Goal: Task Accomplishment & Management: Use online tool/utility

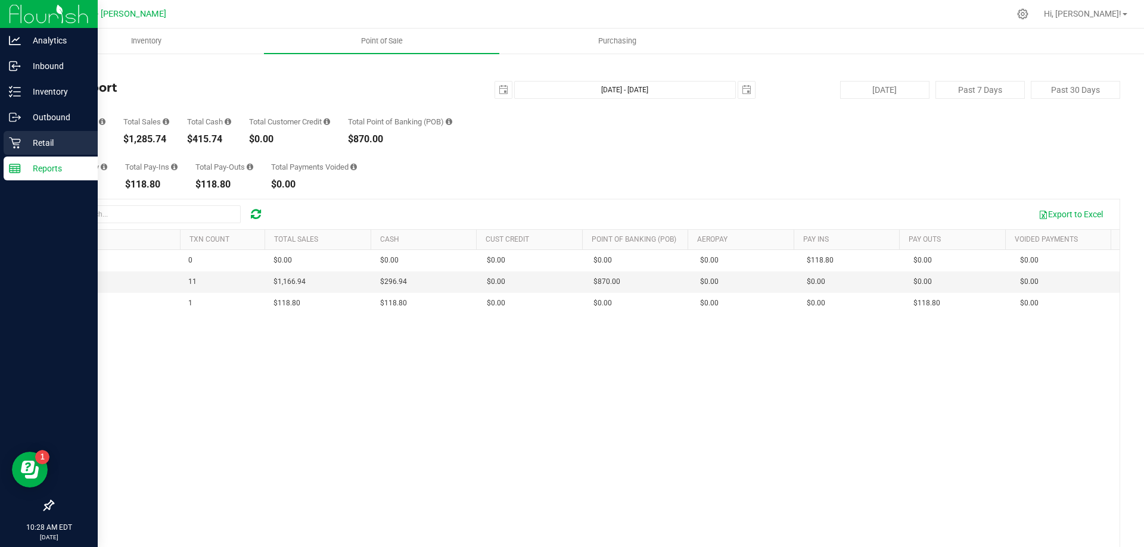
click at [37, 138] on p "Retail" at bounding box center [56, 143] width 71 height 14
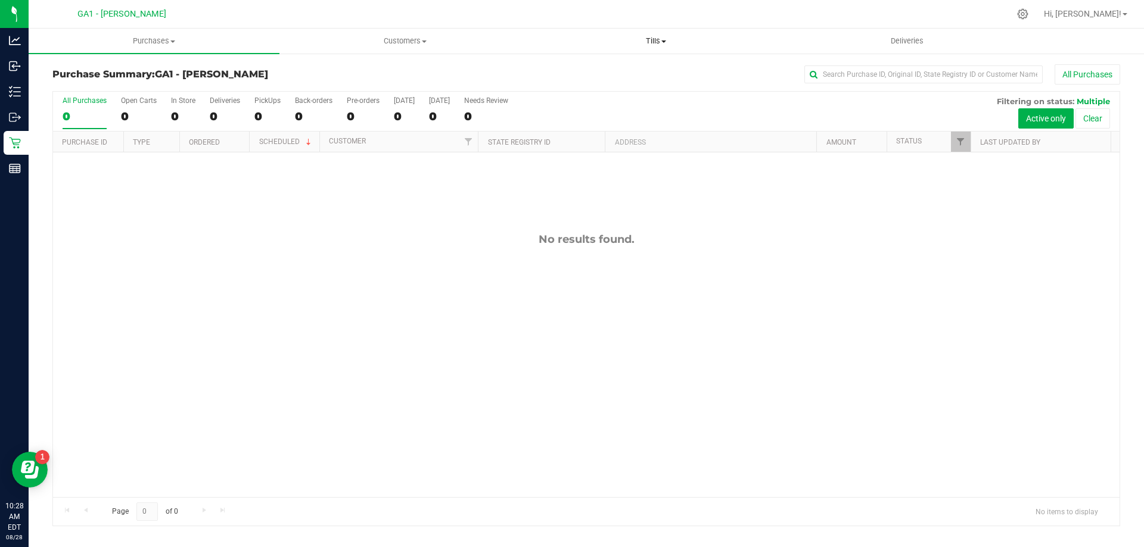
click at [686, 30] on uib-tab-heading "Tills Manage tills Reconcile e-payments" at bounding box center [656, 41] width 250 height 24
click at [664, 43] on span "Tills" at bounding box center [655, 41] width 251 height 11
click at [655, 38] on span "Tills" at bounding box center [655, 41] width 251 height 11
click at [604, 67] on span "Manage tills" at bounding box center [570, 72] width 80 height 10
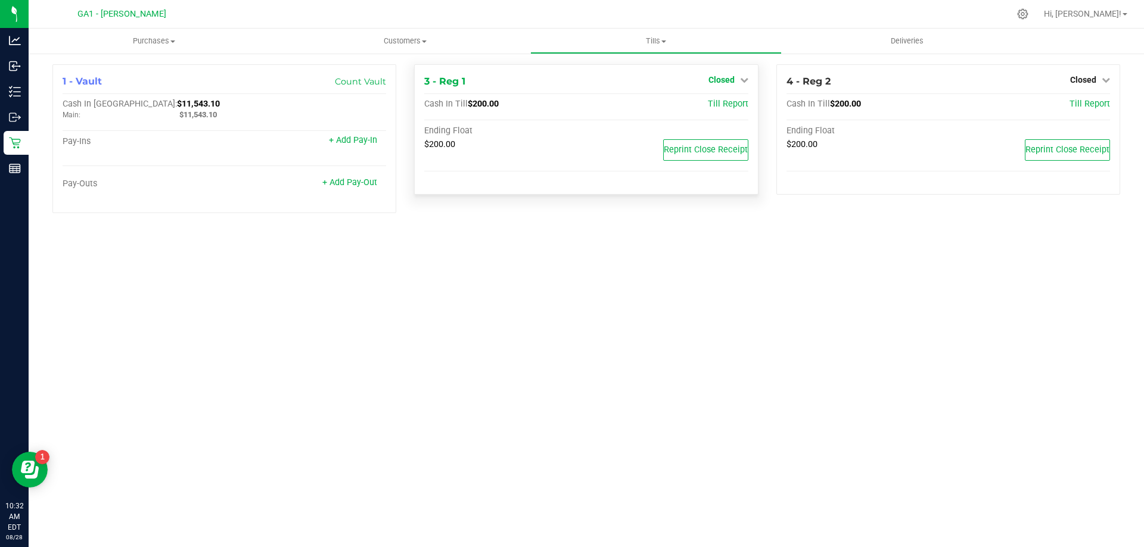
click at [740, 79] on icon at bounding box center [744, 80] width 8 height 8
click at [731, 99] on div "Open Till" at bounding box center [721, 105] width 88 height 15
click at [732, 108] on link "Open Till" at bounding box center [721, 105] width 32 height 10
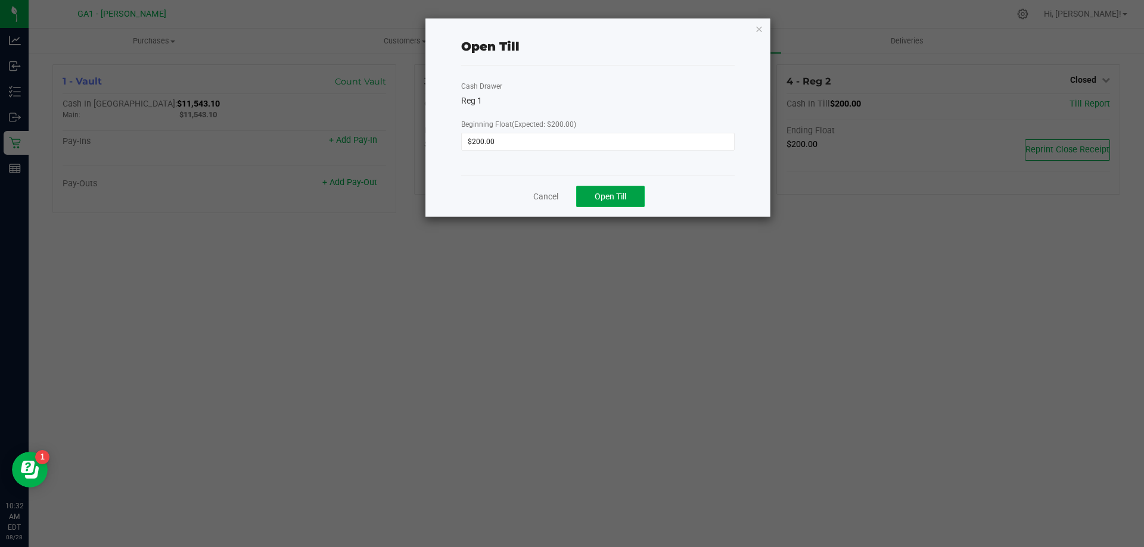
click at [587, 192] on button "Open Till" at bounding box center [610, 196] width 69 height 21
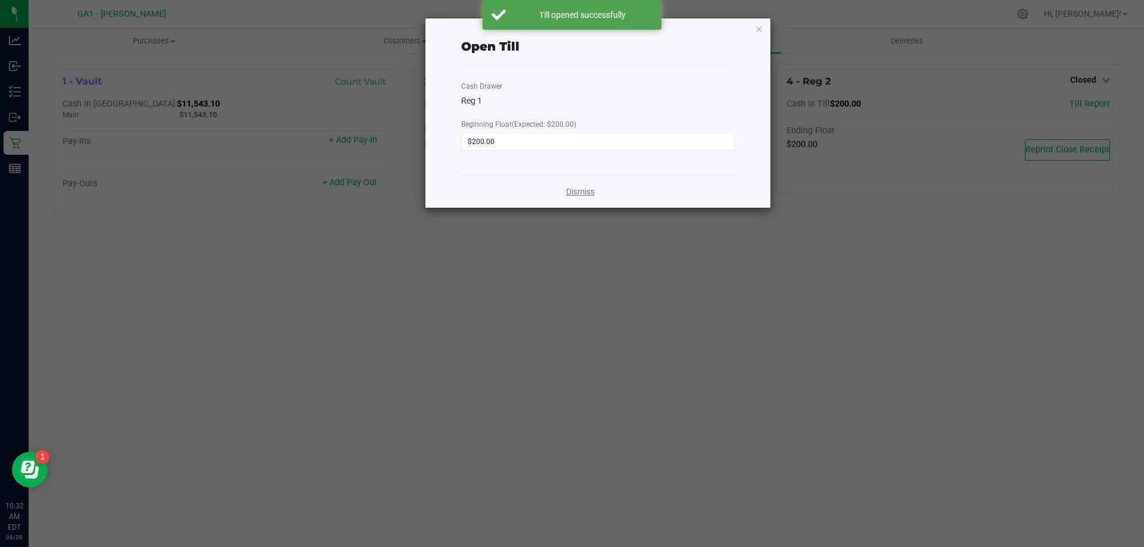
click at [580, 193] on link "Dismiss" at bounding box center [580, 192] width 29 height 13
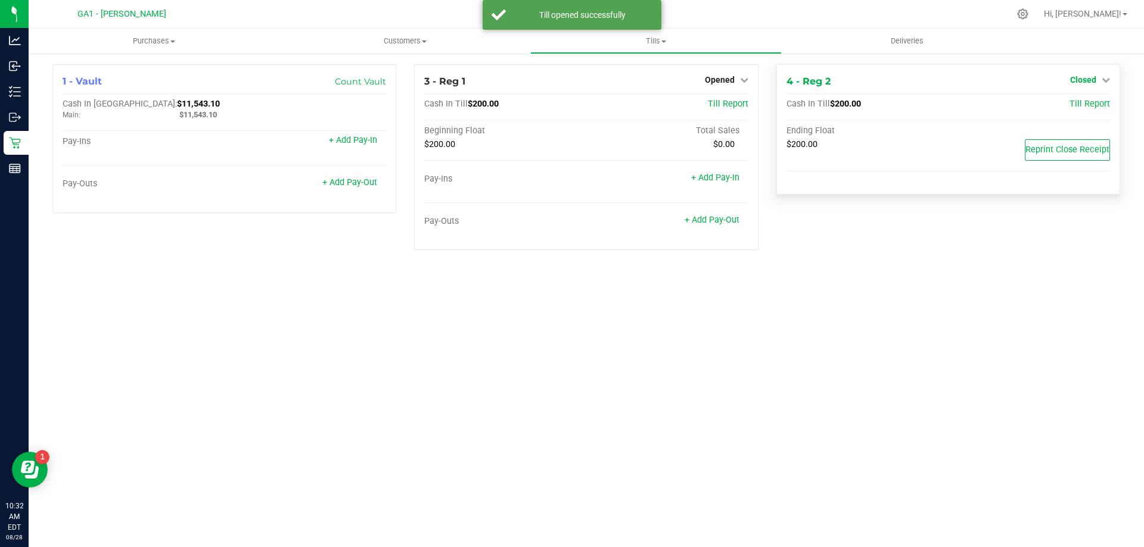
click at [1105, 75] on link "Closed" at bounding box center [1090, 80] width 40 height 10
click at [1068, 112] on div "Open Till" at bounding box center [1082, 105] width 88 height 15
click at [1081, 101] on link "Open Till" at bounding box center [1083, 105] width 32 height 10
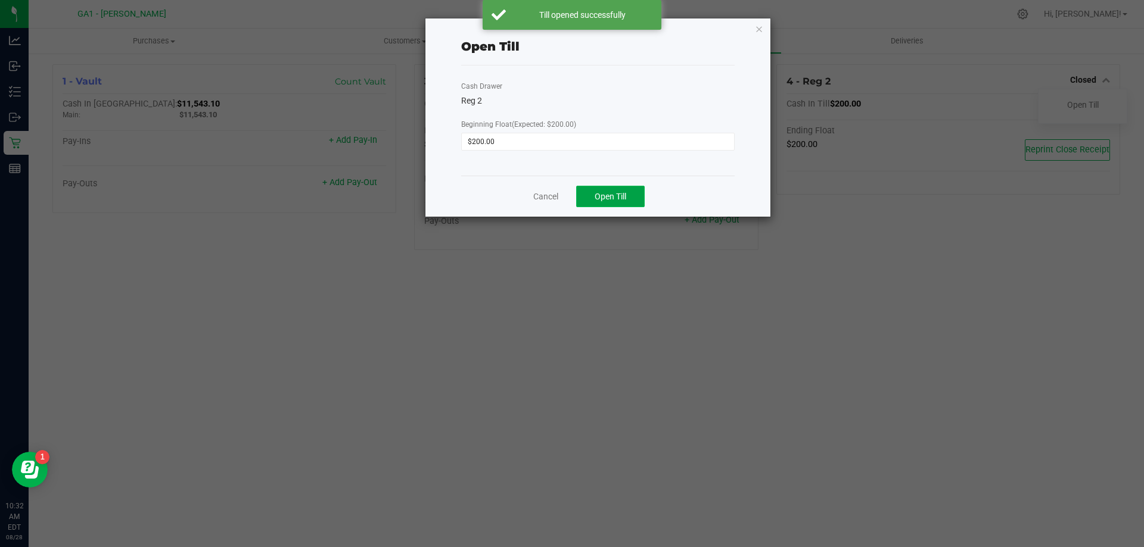
click at [606, 195] on span "Open Till" at bounding box center [611, 197] width 32 height 10
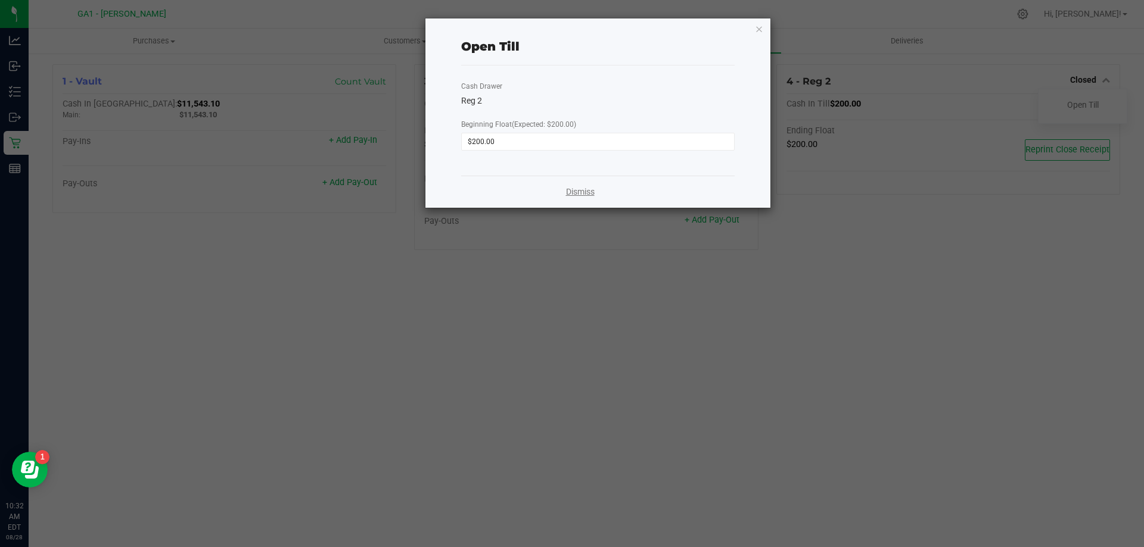
click at [588, 194] on link "Dismiss" at bounding box center [580, 192] width 29 height 13
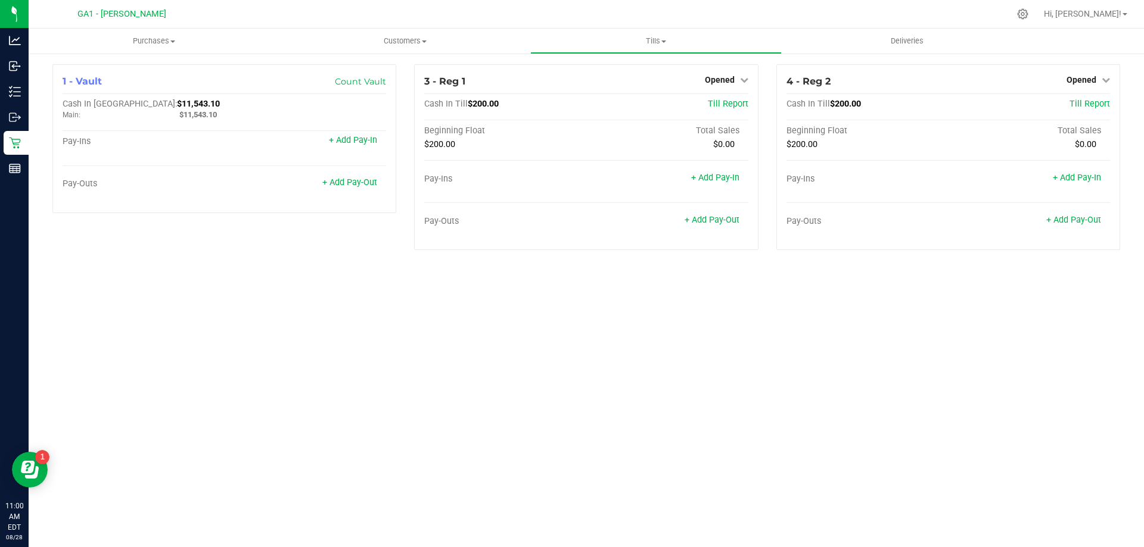
click at [480, 325] on div "Purchases Summary of purchases Fulfillment All purchases Customers All customer…" at bounding box center [586, 288] width 1115 height 519
